Goal: Information Seeking & Learning: Compare options

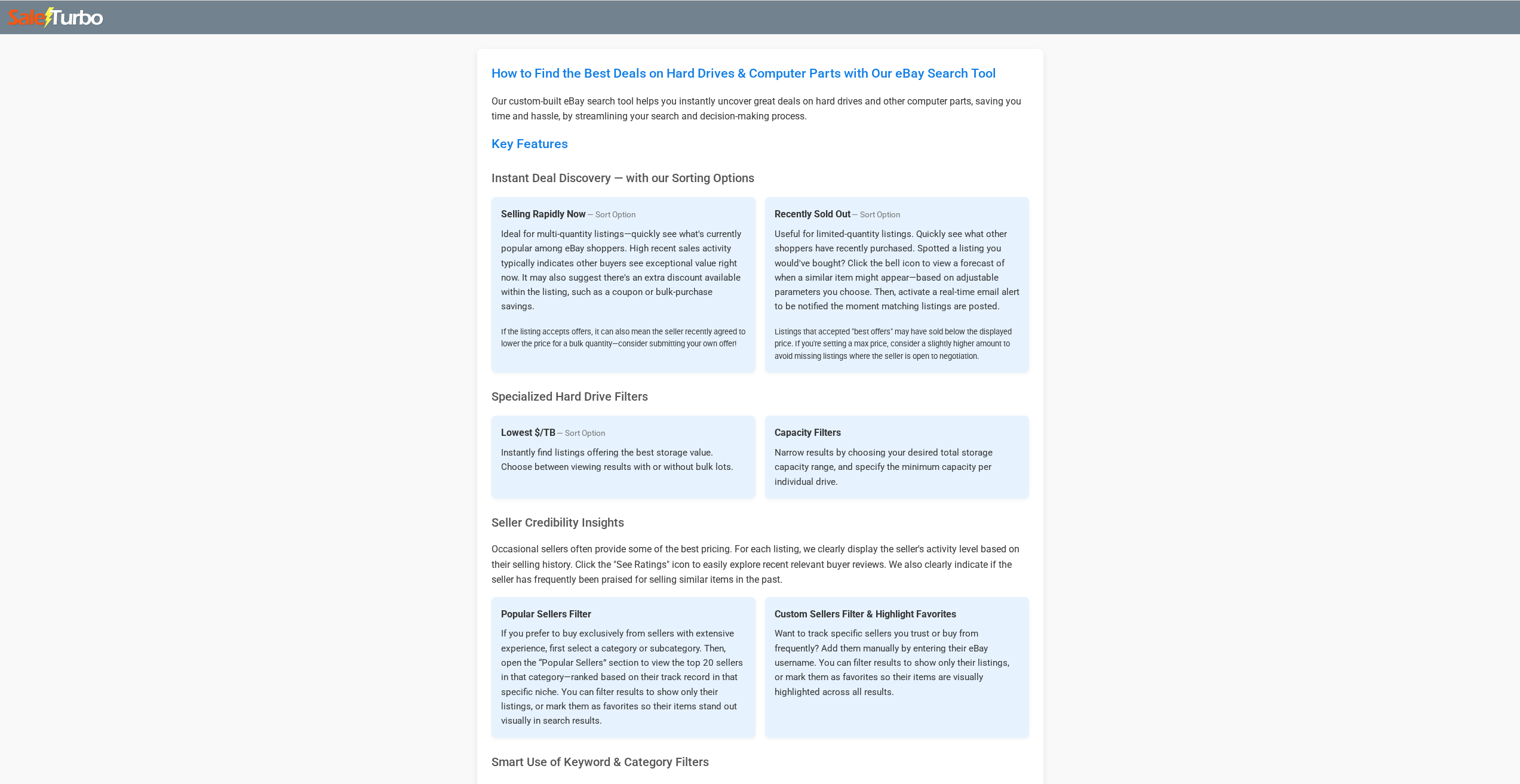
click at [41, 11] on img at bounding box center [56, 17] width 96 height 21
click at [25, 22] on img at bounding box center [56, 17] width 96 height 21
click at [79, 18] on img at bounding box center [56, 17] width 96 height 21
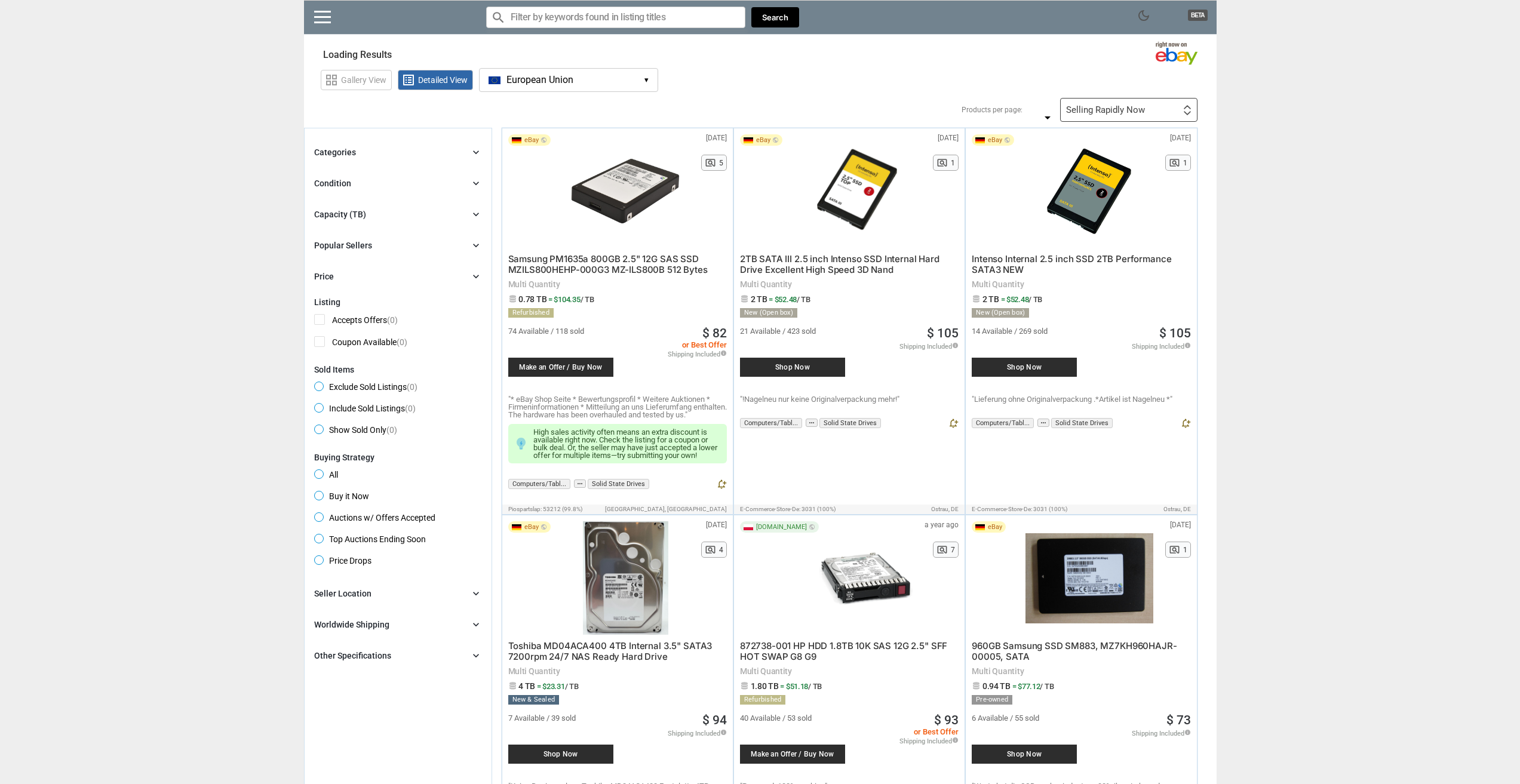
click at [350, 183] on div "Condition chevron_right" at bounding box center [397, 183] width 168 height 14
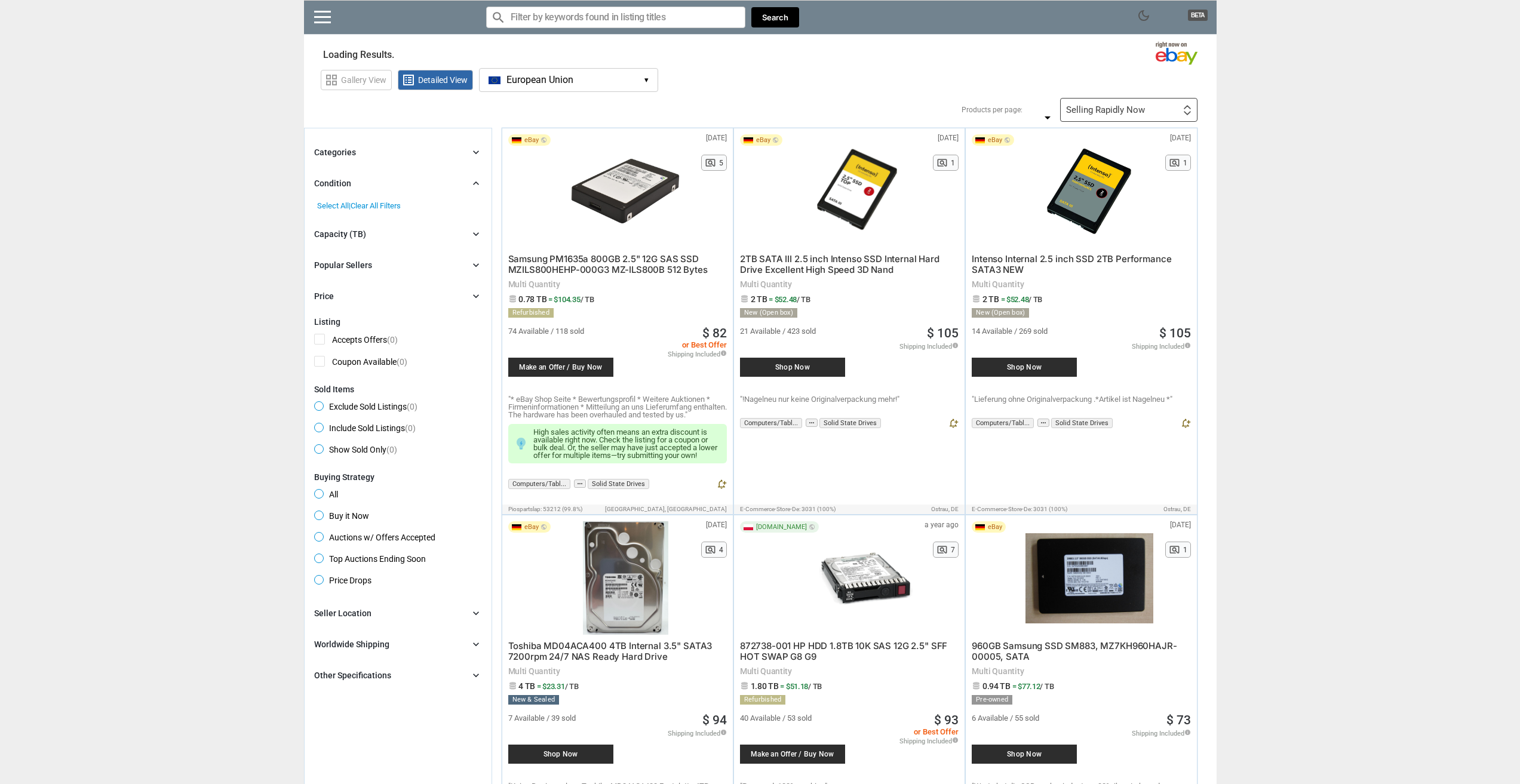
click at [350, 183] on div "Condition chevron_right" at bounding box center [397, 183] width 168 height 14
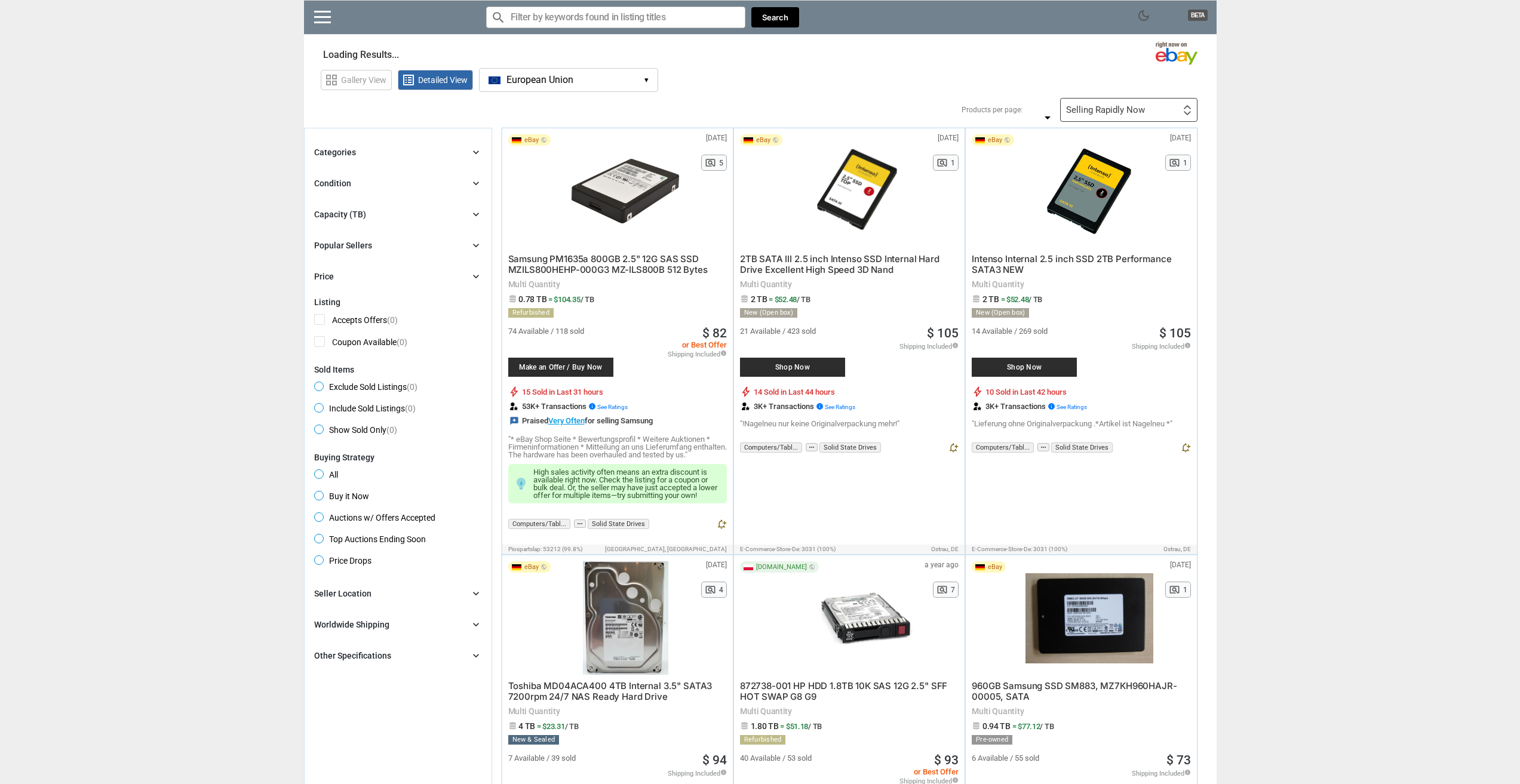
click at [346, 216] on div "Capacity (TB)" at bounding box center [339, 214] width 52 height 12
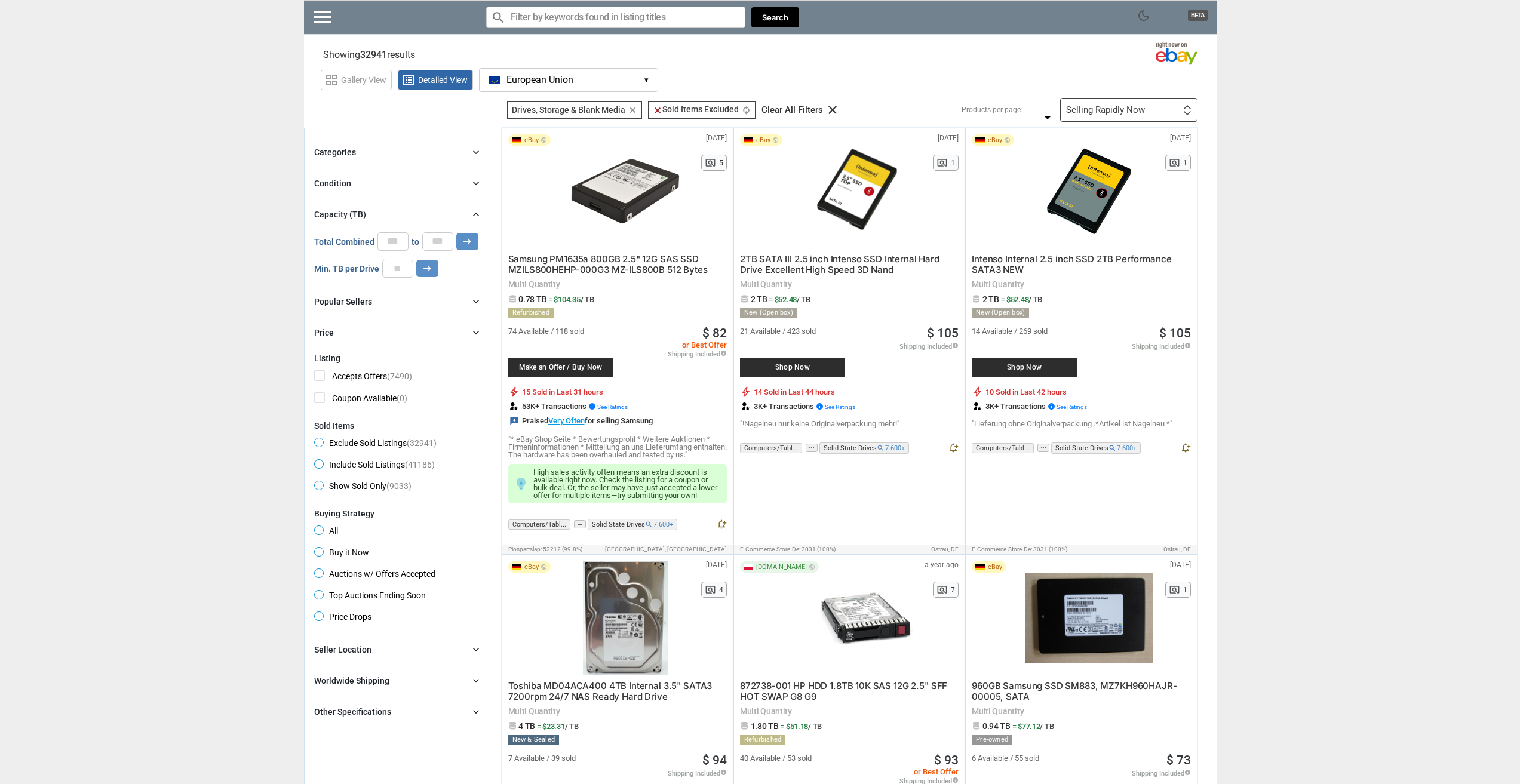
type input "*"
click at [391, 241] on input "*" at bounding box center [393, 241] width 31 height 18
drag, startPoint x: 399, startPoint y: 243, endPoint x: 340, endPoint y: 243, distance: 59.0
click at [340, 243] on div "Total Combined * to * arrow_right_alt" at bounding box center [396, 241] width 164 height 18
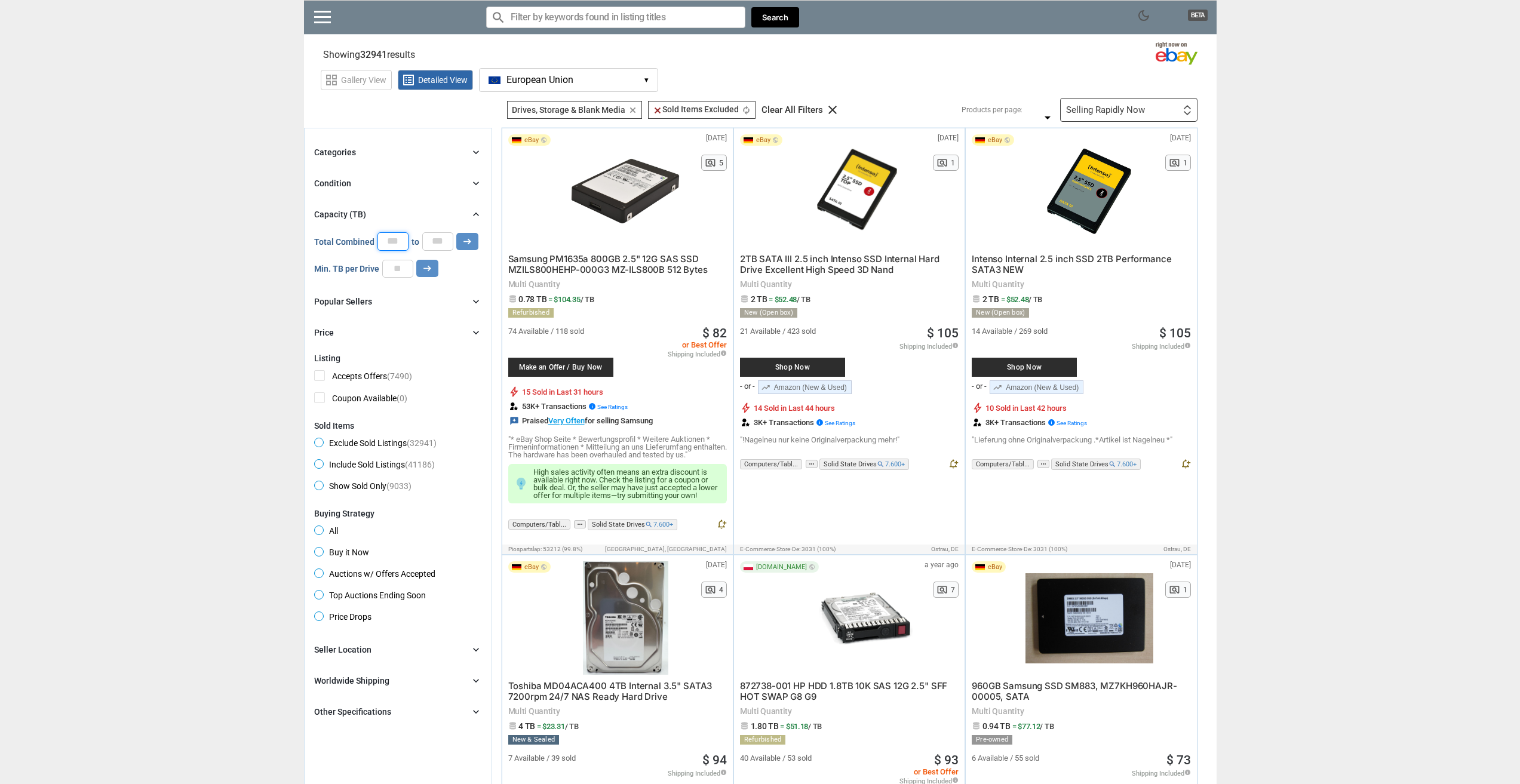
type input "**"
drag, startPoint x: 442, startPoint y: 239, endPoint x: 373, endPoint y: 244, distance: 69.2
click at [373, 244] on div "Total Combined ** to * arrow_right_alt" at bounding box center [396, 241] width 164 height 18
type input "**"
click at [475, 242] on button "arrow_right_alt" at bounding box center [467, 241] width 22 height 17
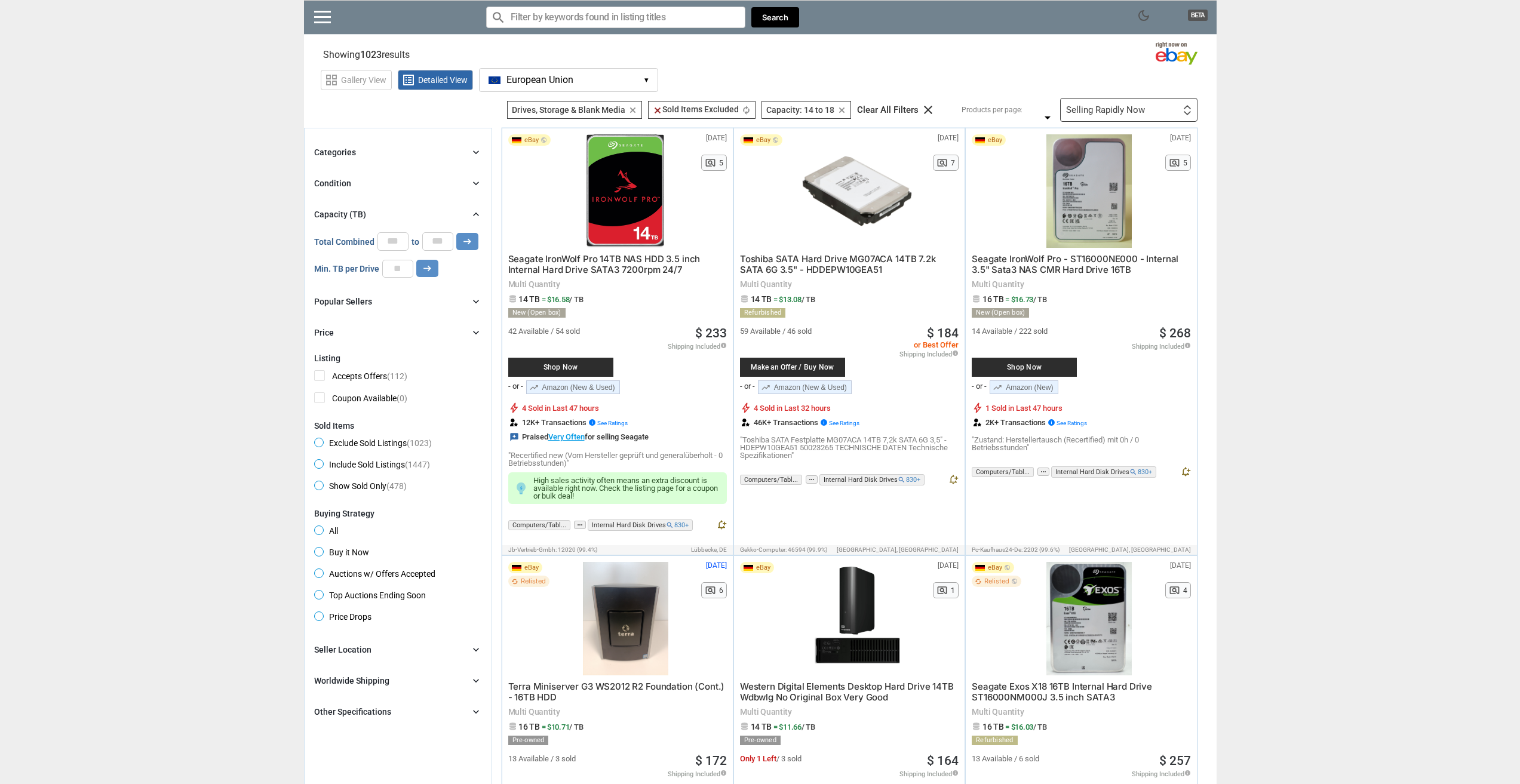
click at [1108, 105] on div "Selling Rapidly Now" at bounding box center [1105, 110] width 79 height 9
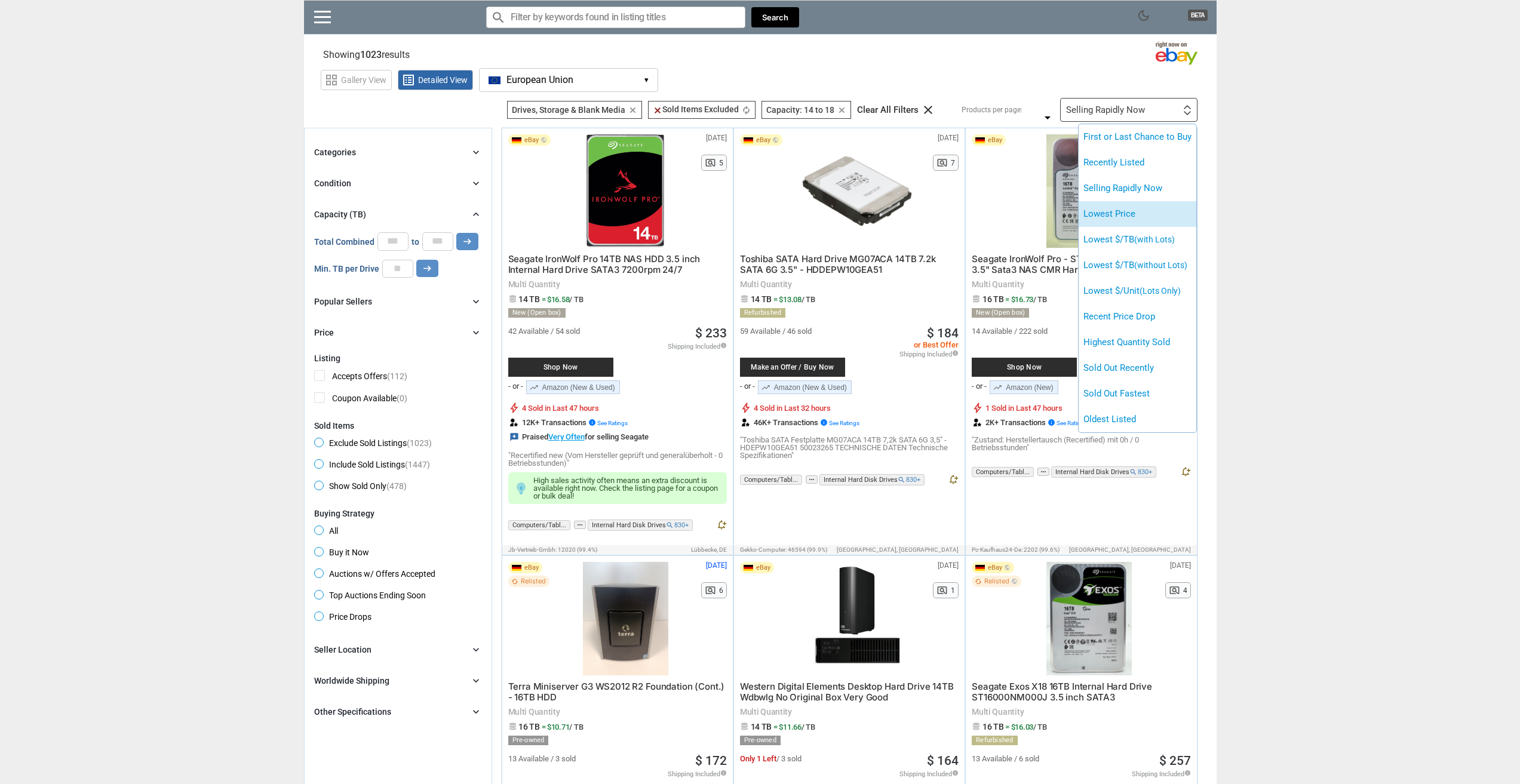
click at [1131, 217] on li "Lowest Price" at bounding box center [1137, 214] width 118 height 26
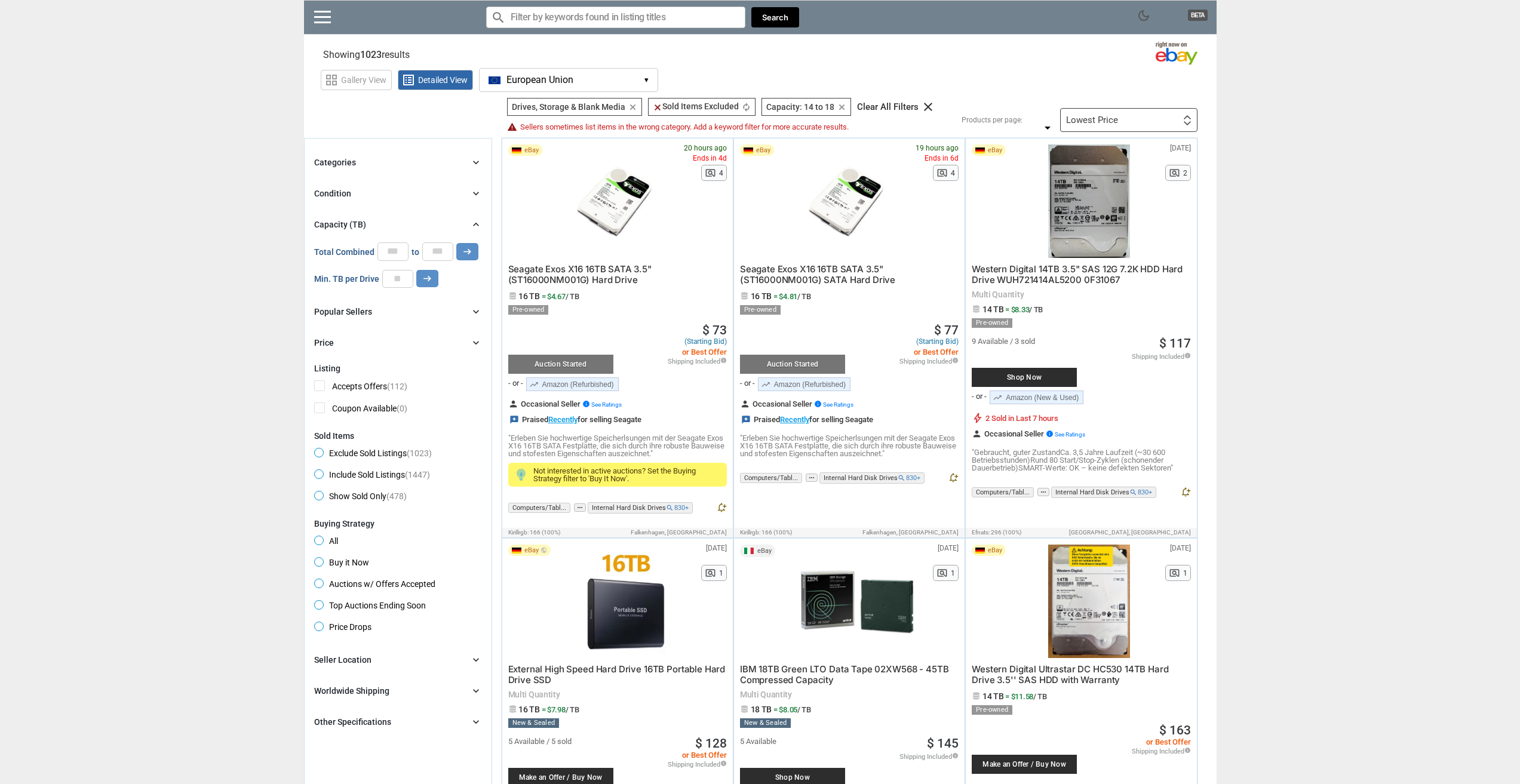
drag, startPoint x: 353, startPoint y: 659, endPoint x: 301, endPoint y: 639, distance: 55.7
click at [354, 659] on div "Seller Location" at bounding box center [343, 659] width 57 height 12
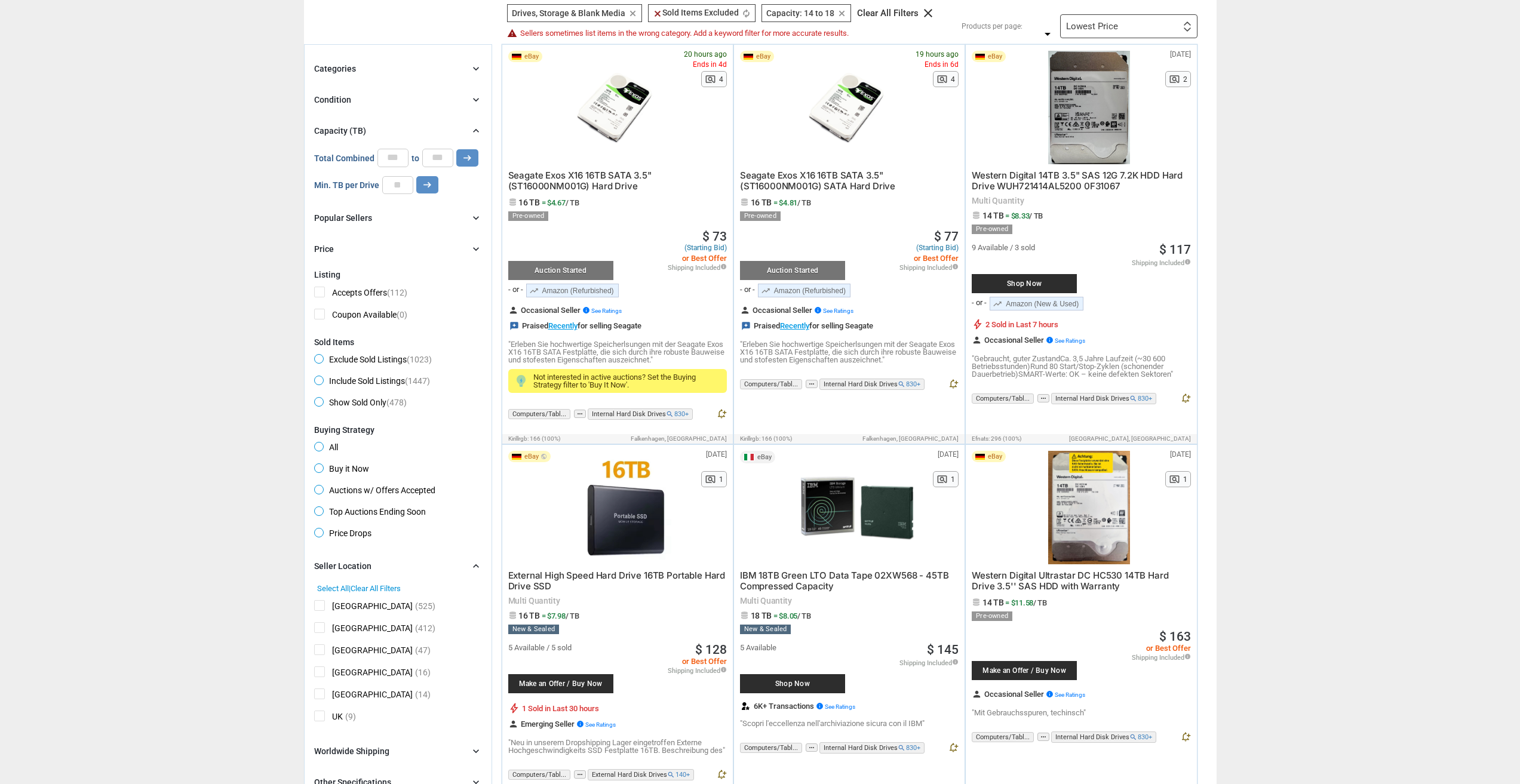
scroll to position [239, 0]
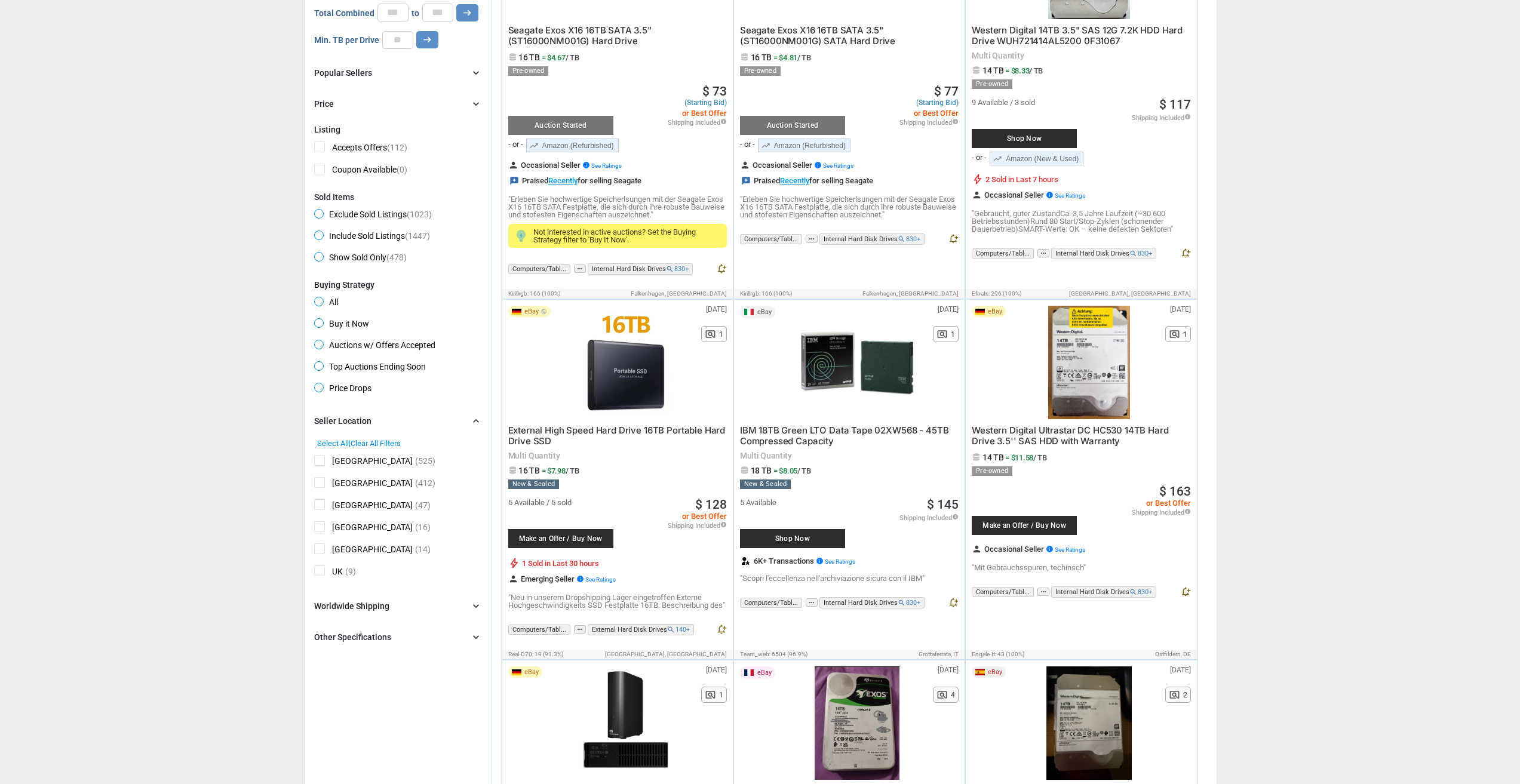
click at [323, 481] on span "Italy" at bounding box center [363, 485] width 99 height 15
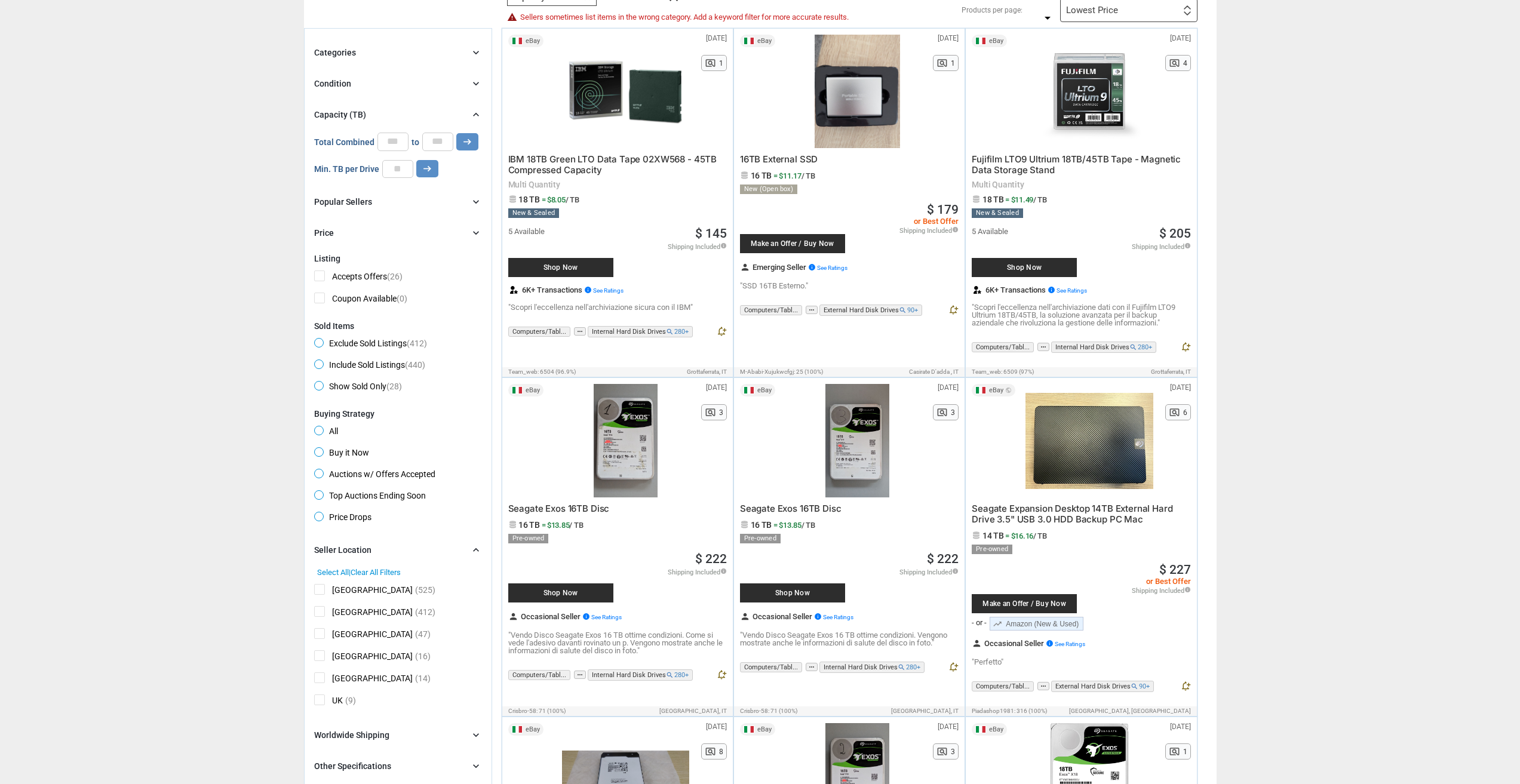
scroll to position [179, 0]
